Goal: Task Accomplishment & Management: Use online tool/utility

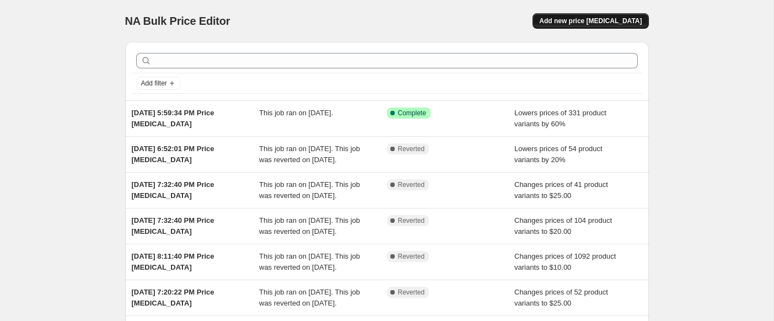
click at [626, 23] on span "Add new price [MEDICAL_DATA]" at bounding box center [590, 21] width 103 height 9
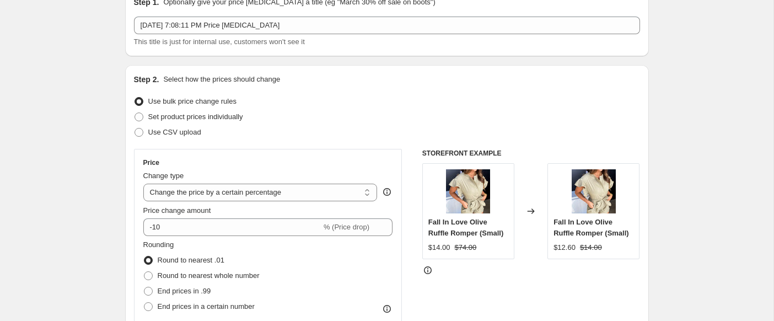
scroll to position [62, 0]
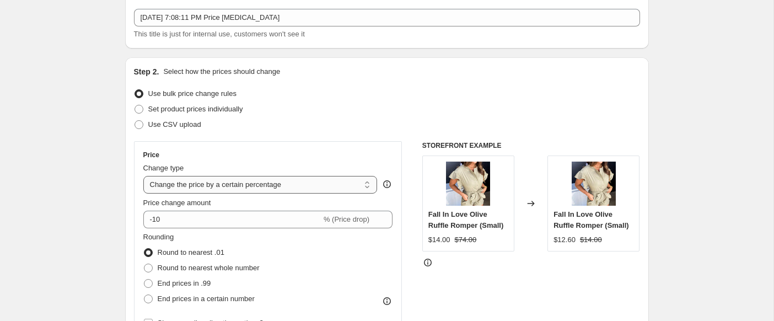
click at [184, 184] on select "Change the price to a certain amount Change the price by a certain amount Chang…" at bounding box center [260, 185] width 234 height 18
select select "to"
click at [143, 176] on select "Change the price to a certain amount Change the price by a certain amount Chang…" at bounding box center [260, 185] width 234 height 18
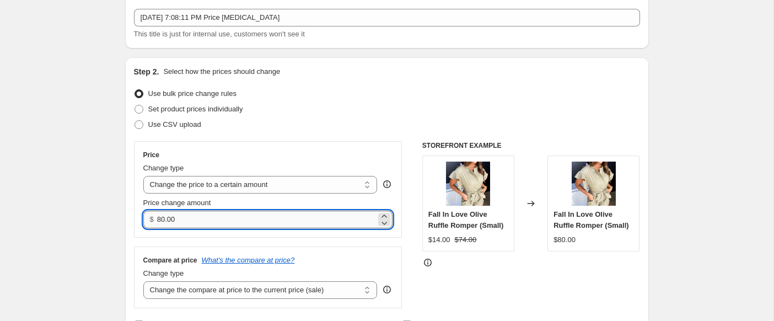
click at [173, 221] on input "80.00" at bounding box center [266, 220] width 219 height 18
click at [180, 222] on input "80.00" at bounding box center [266, 220] width 219 height 18
type input "20.00"
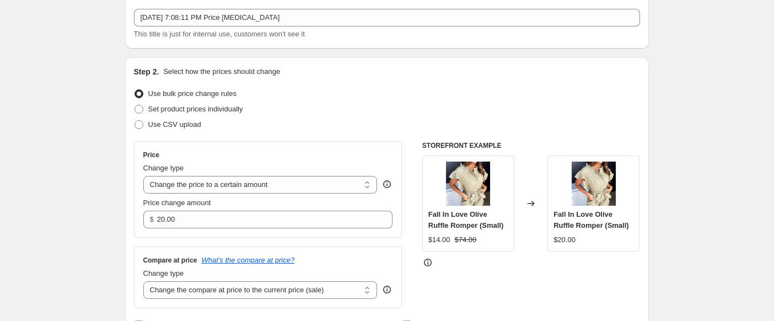
click at [407, 159] on div "Price Change type Change the price to a certain amount Change the price by a ce…" at bounding box center [387, 224] width 506 height 167
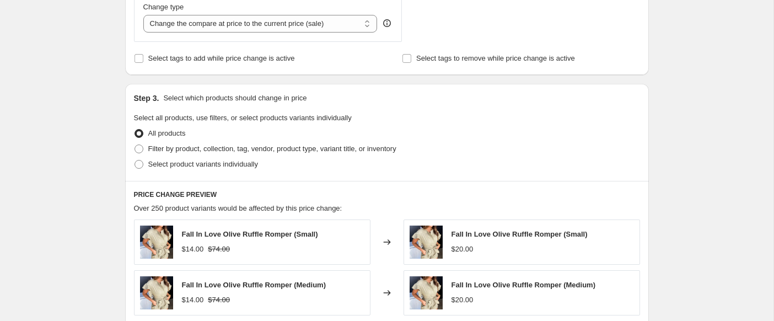
scroll to position [354, 0]
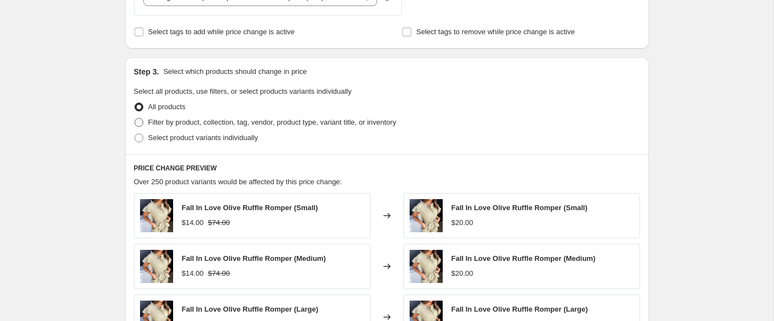
click at [141, 123] on span at bounding box center [138, 122] width 9 height 9
click at [135, 118] on input "Filter by product, collection, tag, vendor, product type, variant title, or inv…" at bounding box center [134, 118] width 1 height 1
radio input "true"
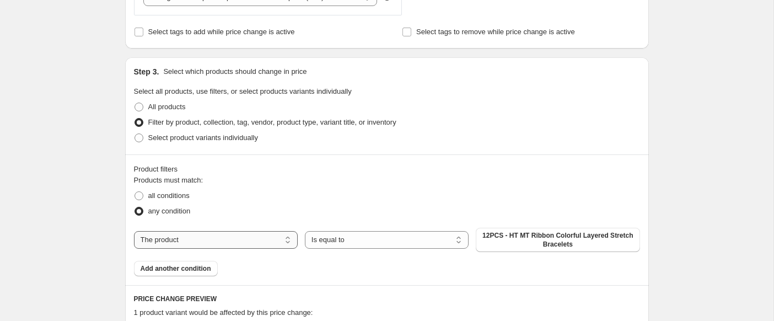
click at [198, 245] on select "The product The product's collection The product's tag The product's vendor The…" at bounding box center [216, 240] width 164 height 18
select select "collection"
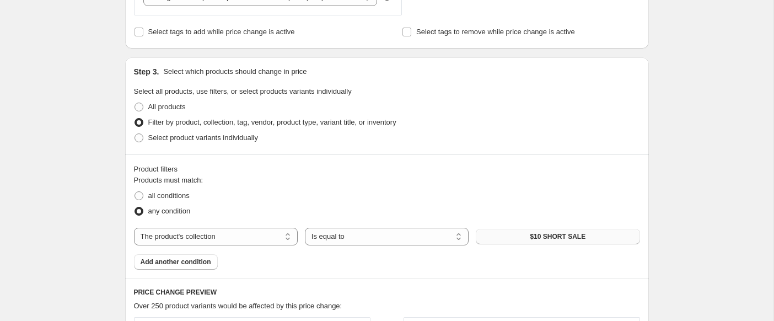
click at [519, 240] on button "$10 SHORT SALE" at bounding box center [558, 236] width 164 height 15
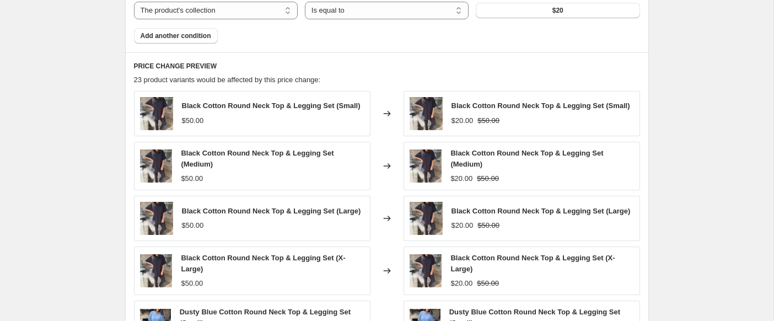
scroll to position [813, 0]
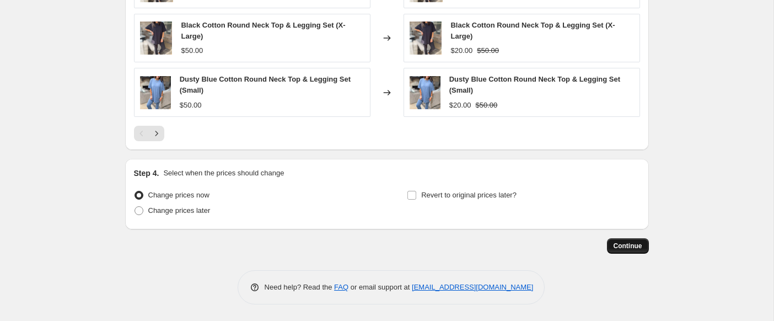
click at [638, 246] on span "Continue" at bounding box center [627, 245] width 29 height 9
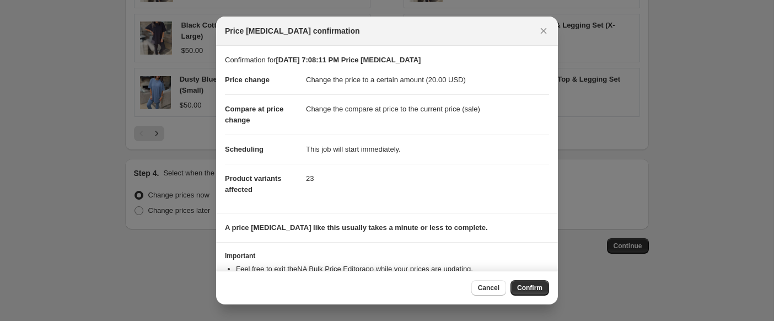
scroll to position [41, 0]
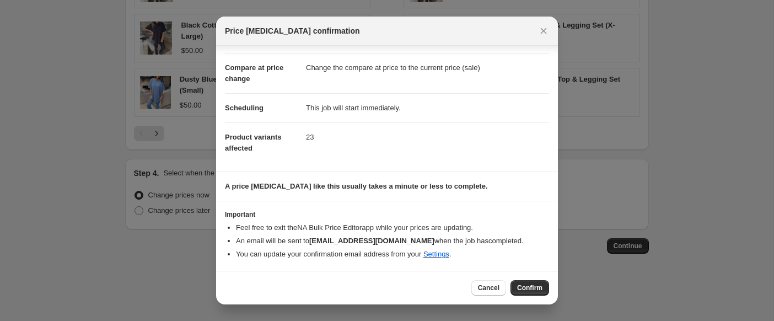
click at [531, 289] on span "Confirm" at bounding box center [529, 287] width 25 height 9
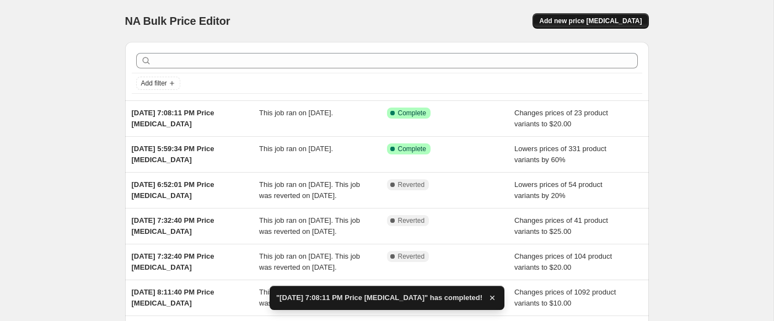
click at [572, 18] on span "Add new price change job" at bounding box center [590, 21] width 103 height 9
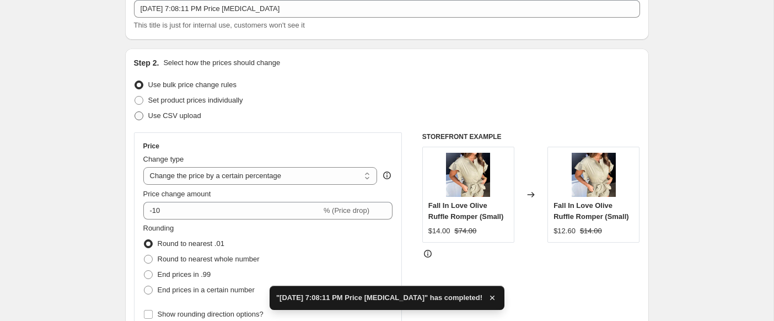
scroll to position [94, 0]
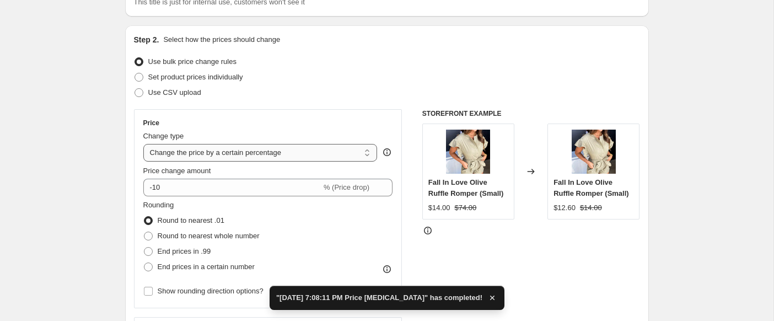
click at [199, 159] on select "Change the price to a certain amount Change the price by a certain amount Chang…" at bounding box center [260, 153] width 234 height 18
select select "to"
click at [143, 144] on select "Change the price to a certain amount Change the price by a certain amount Chang…" at bounding box center [260, 153] width 234 height 18
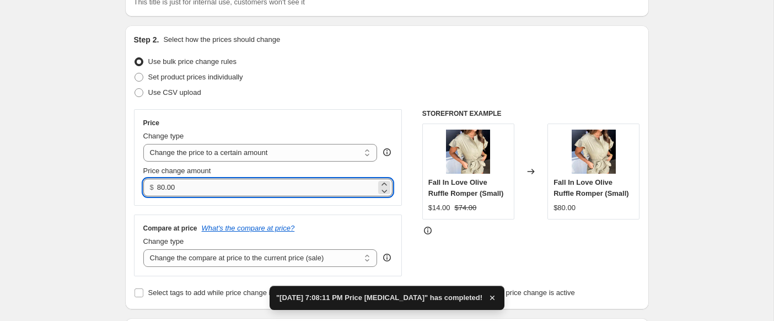
click at [180, 188] on input "80.00" at bounding box center [266, 188] width 219 height 18
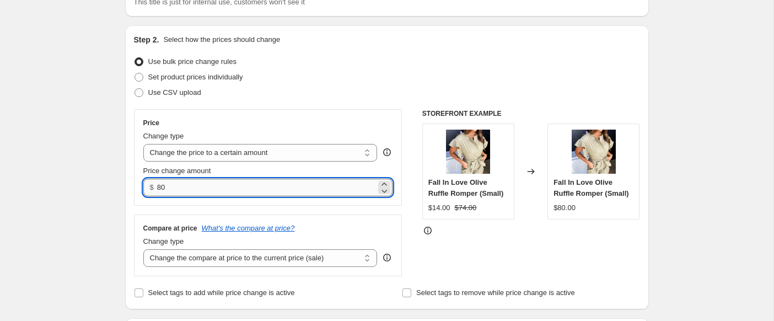
type input "8"
type input "25.00"
click at [414, 224] on div "Price Change type Change the price to a certain amount Change the price by a ce…" at bounding box center [387, 192] width 506 height 167
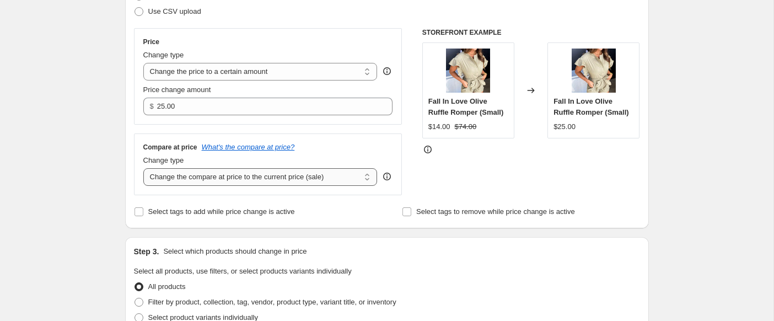
scroll to position [179, 0]
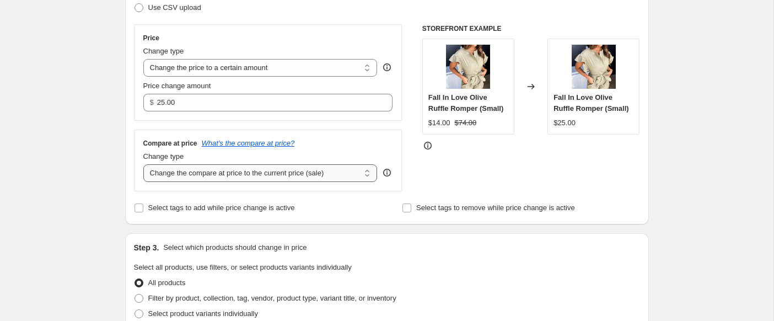
click at [314, 173] on select "Change the compare at price to the current price (sale) Change the compare at p…" at bounding box center [260, 173] width 234 height 18
select select "no_change"
click at [143, 164] on select "Change the compare at price to the current price (sale) Change the compare at p…" at bounding box center [260, 173] width 234 height 18
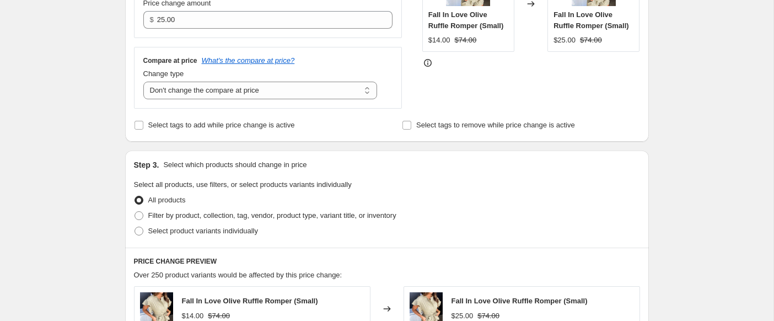
scroll to position [293, 0]
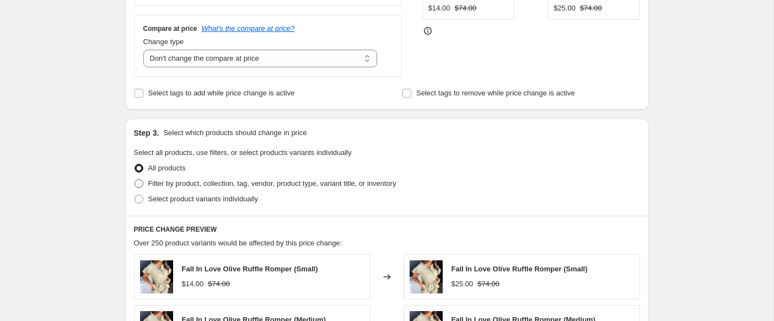
click at [138, 184] on span at bounding box center [138, 183] width 9 height 9
click at [135, 180] on input "Filter by product, collection, tag, vendor, product type, variant title, or inv…" at bounding box center [134, 179] width 1 height 1
radio input "true"
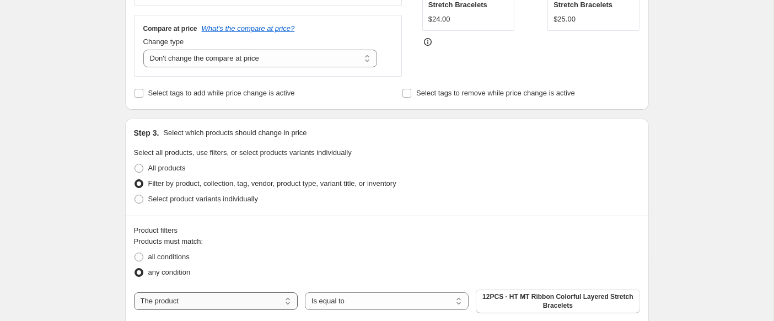
click at [223, 306] on select "The product The product's collection The product's tag The product's vendor The…" at bounding box center [216, 301] width 164 height 18
select select "collection"
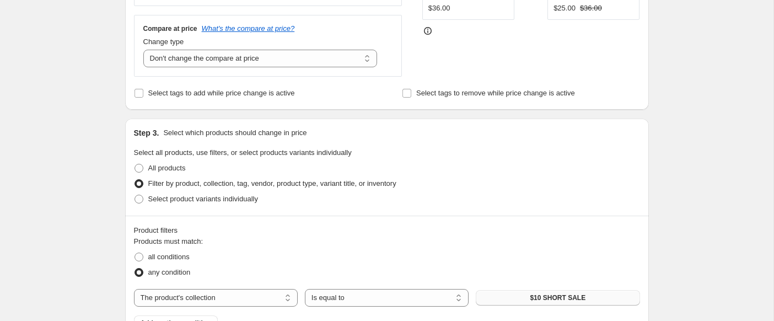
click at [518, 301] on button "$10 SHORT SALE" at bounding box center [558, 297] width 164 height 15
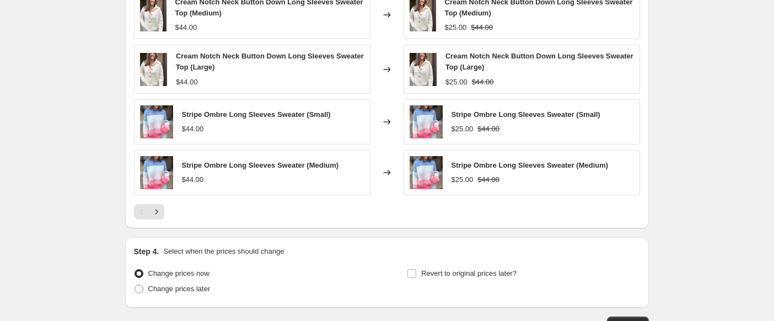
scroll to position [813, 0]
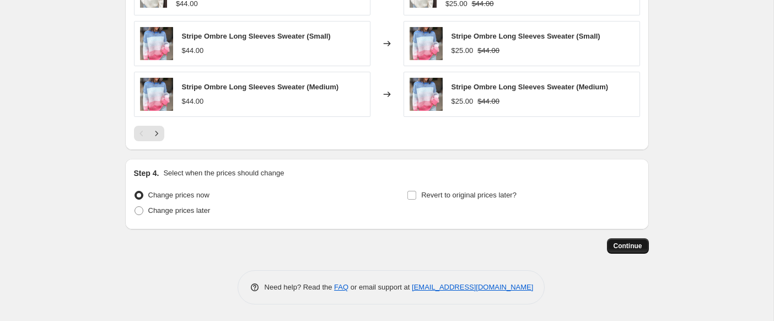
click at [626, 243] on span "Continue" at bounding box center [627, 245] width 29 height 9
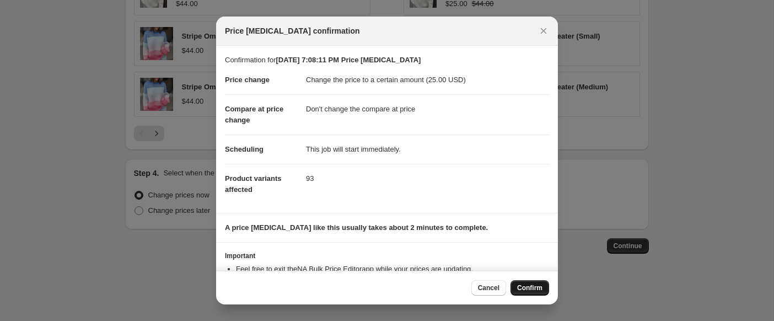
click at [531, 293] on button "Confirm" at bounding box center [529, 287] width 39 height 15
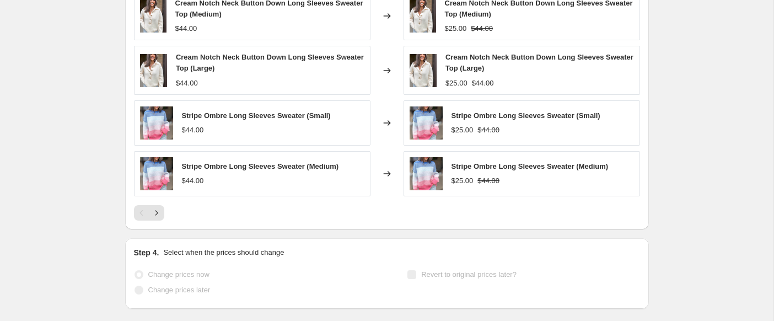
scroll to position [842, 0]
